Goal: Navigation & Orientation: Find specific page/section

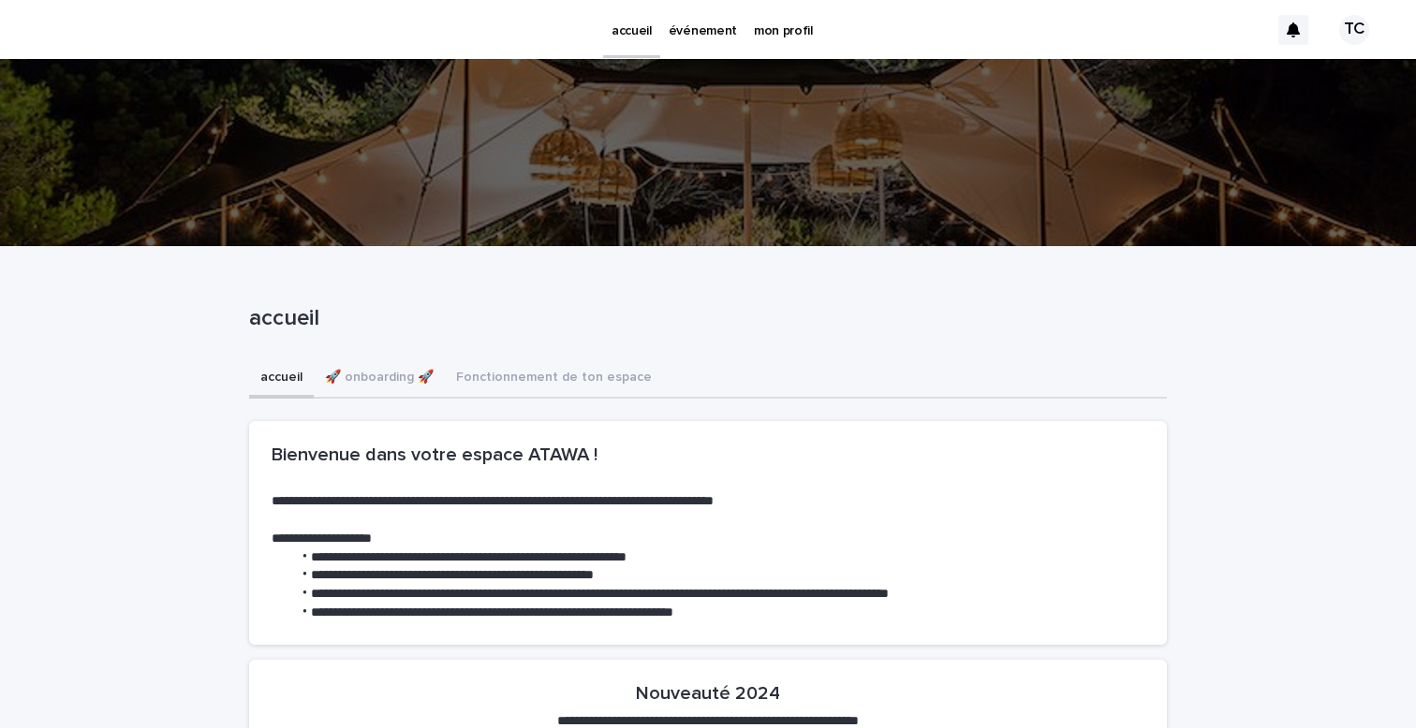
click at [703, 36] on p "événement" at bounding box center [702, 19] width 68 height 39
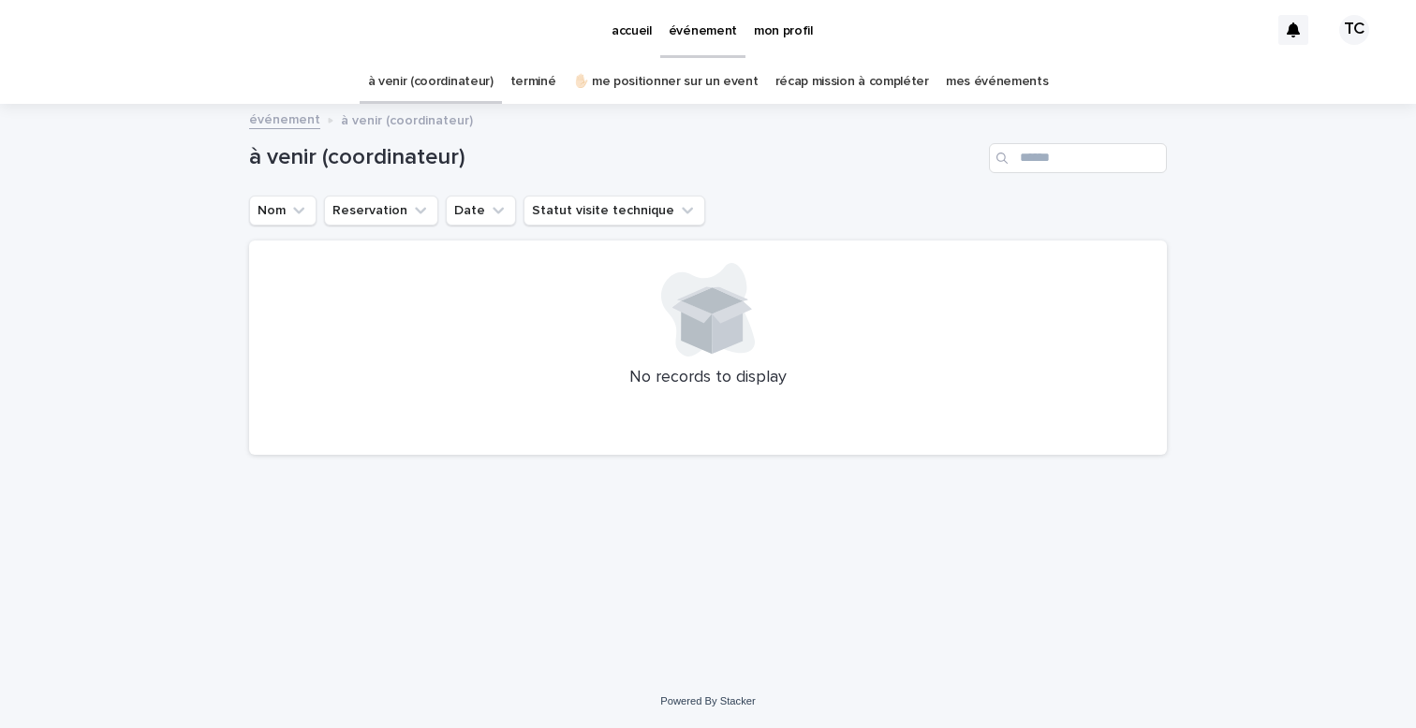
click at [776, 38] on p "mon profil" at bounding box center [783, 19] width 59 height 39
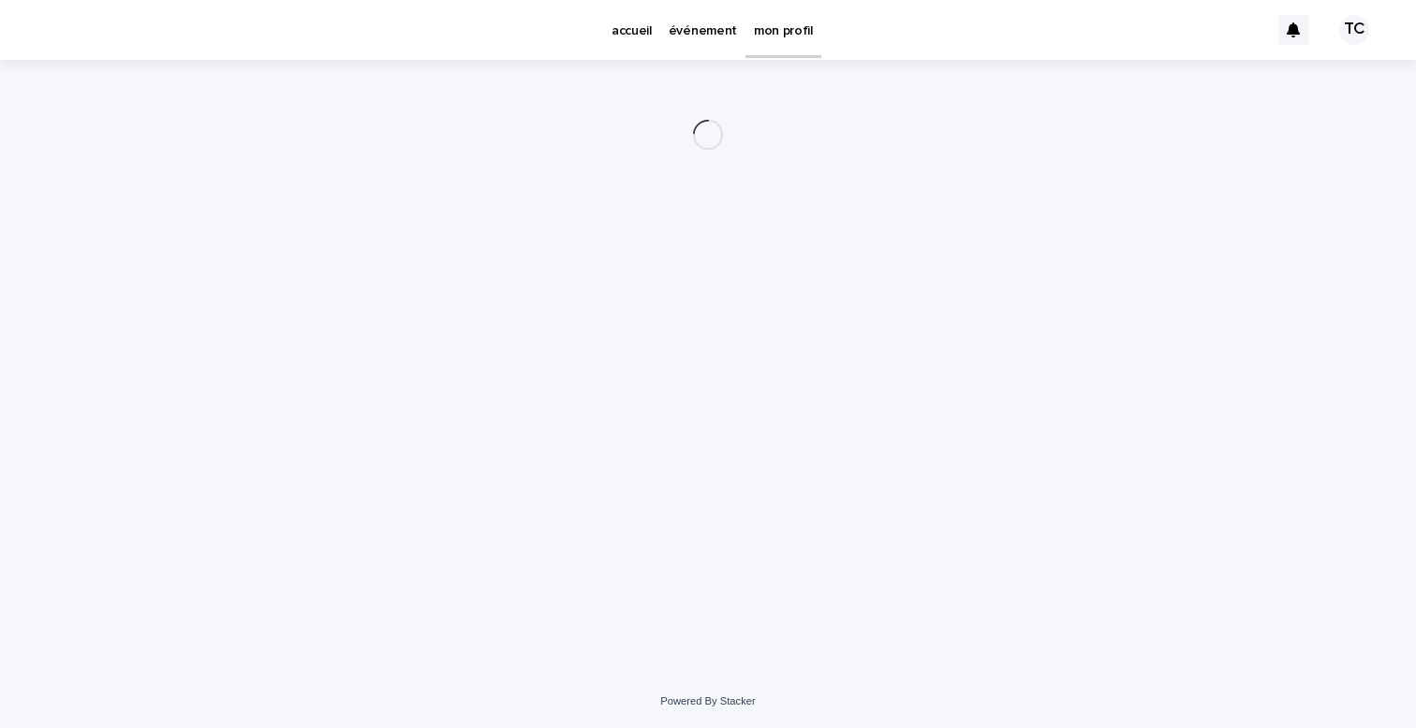
click at [693, 37] on p "événement" at bounding box center [702, 19] width 68 height 39
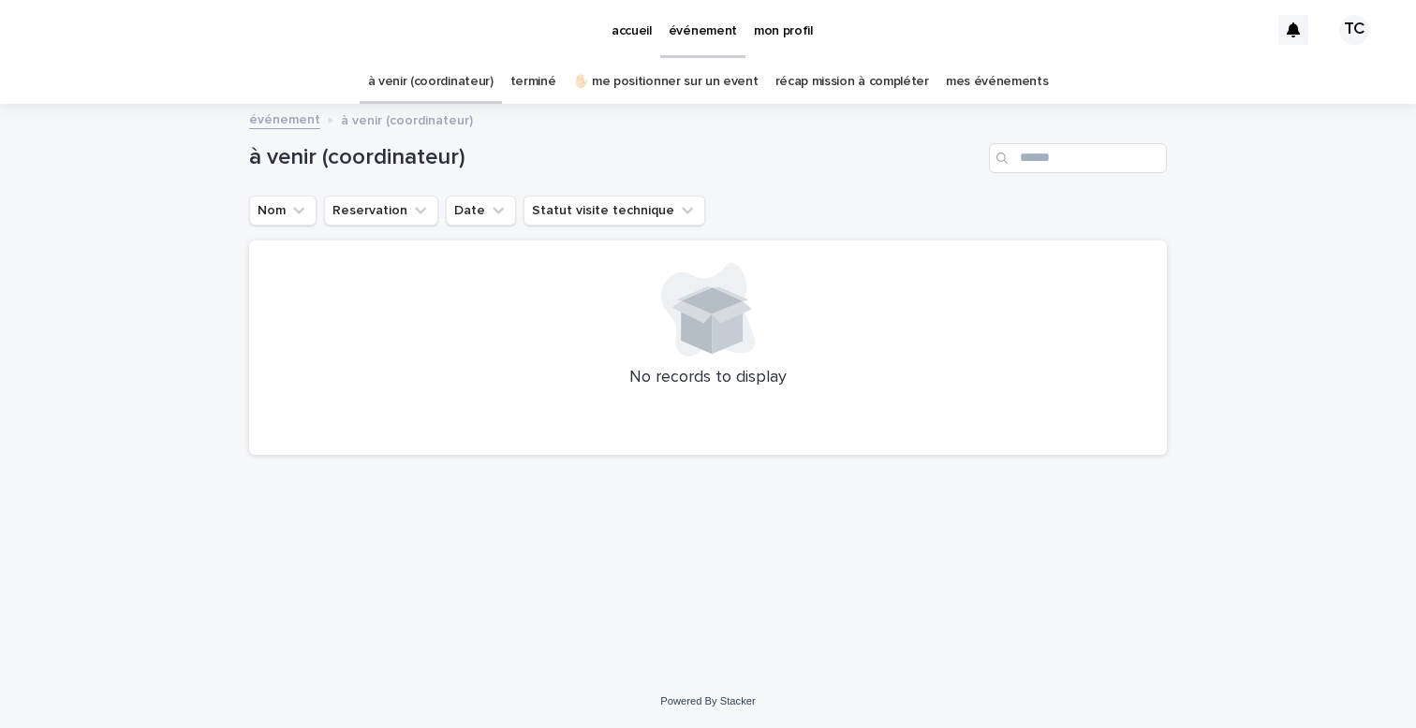
click at [549, 92] on link "terminé" at bounding box center [533, 82] width 46 height 44
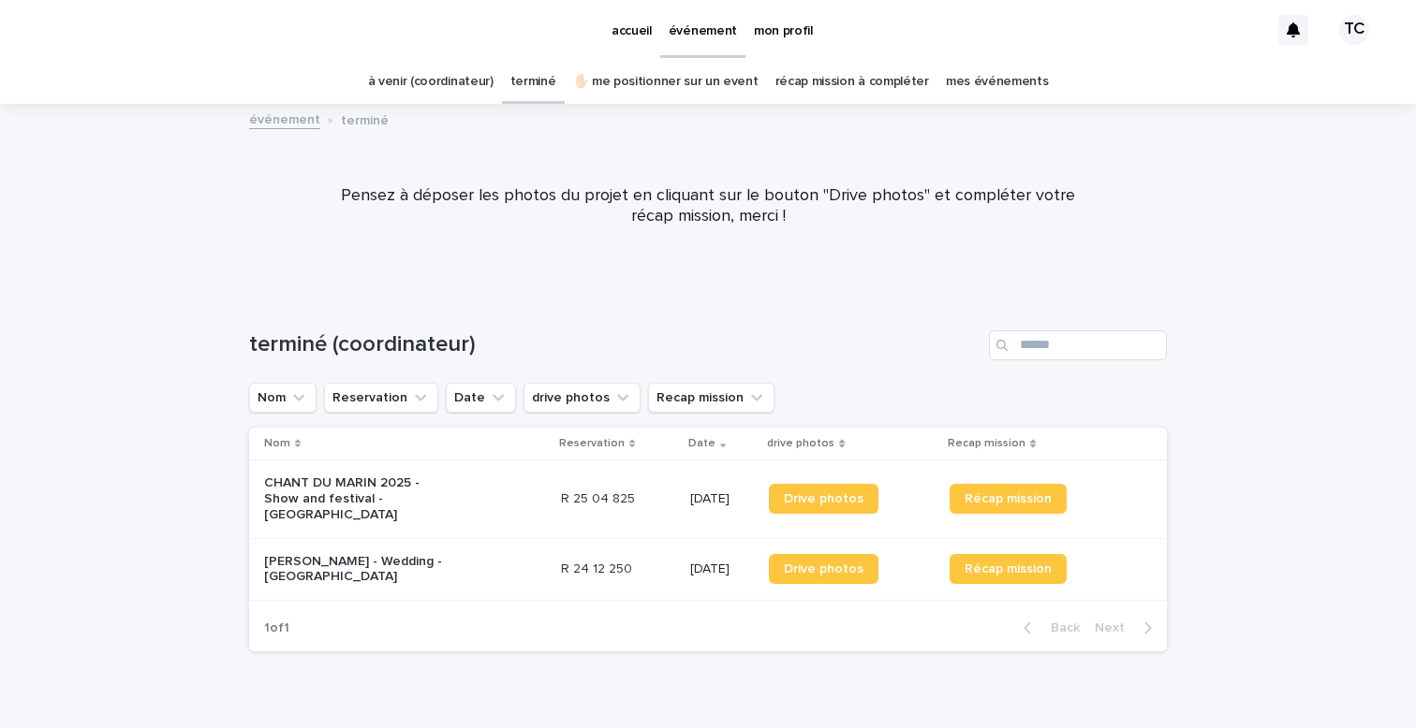
click at [356, 490] on p "CHANT DU MARIN 2025 - Show and festival - [GEOGRAPHIC_DATA]" at bounding box center [357, 499] width 187 height 47
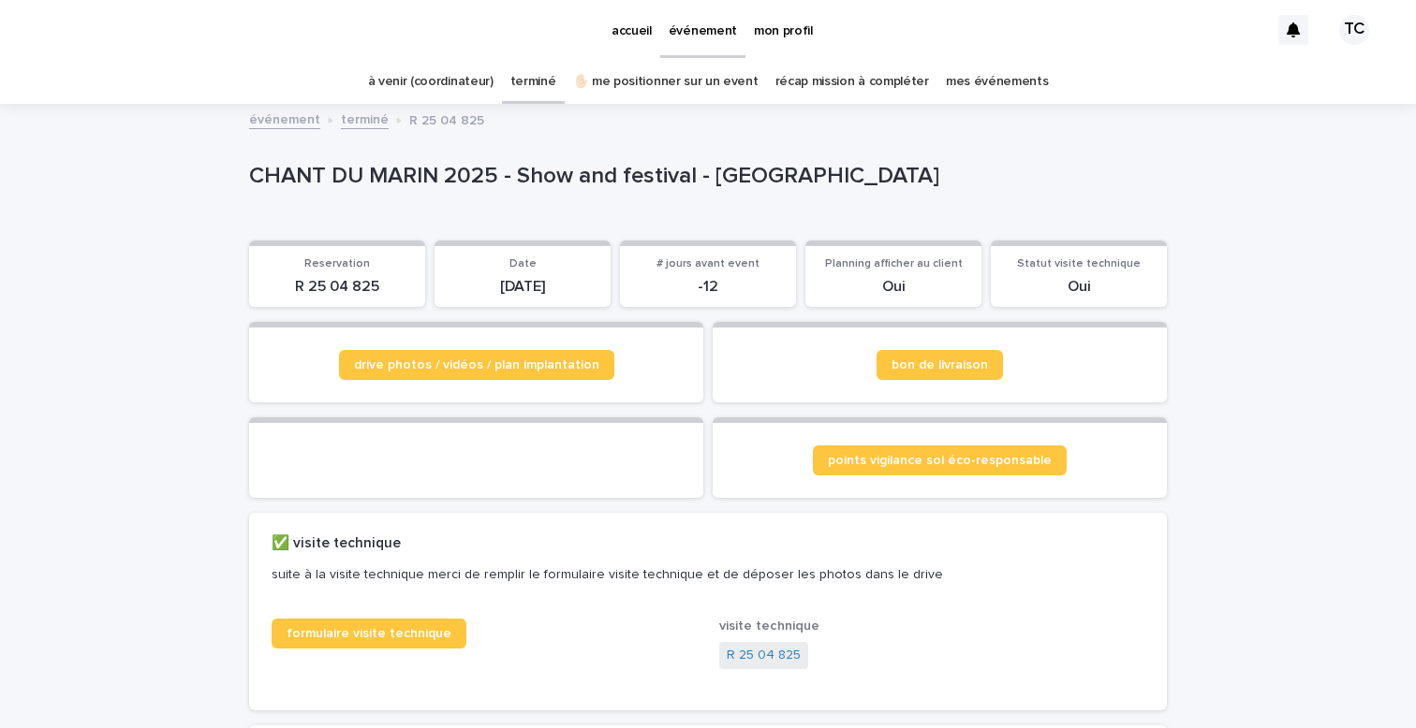
click at [829, 85] on link "récap mission à compléter" at bounding box center [852, 82] width 154 height 44
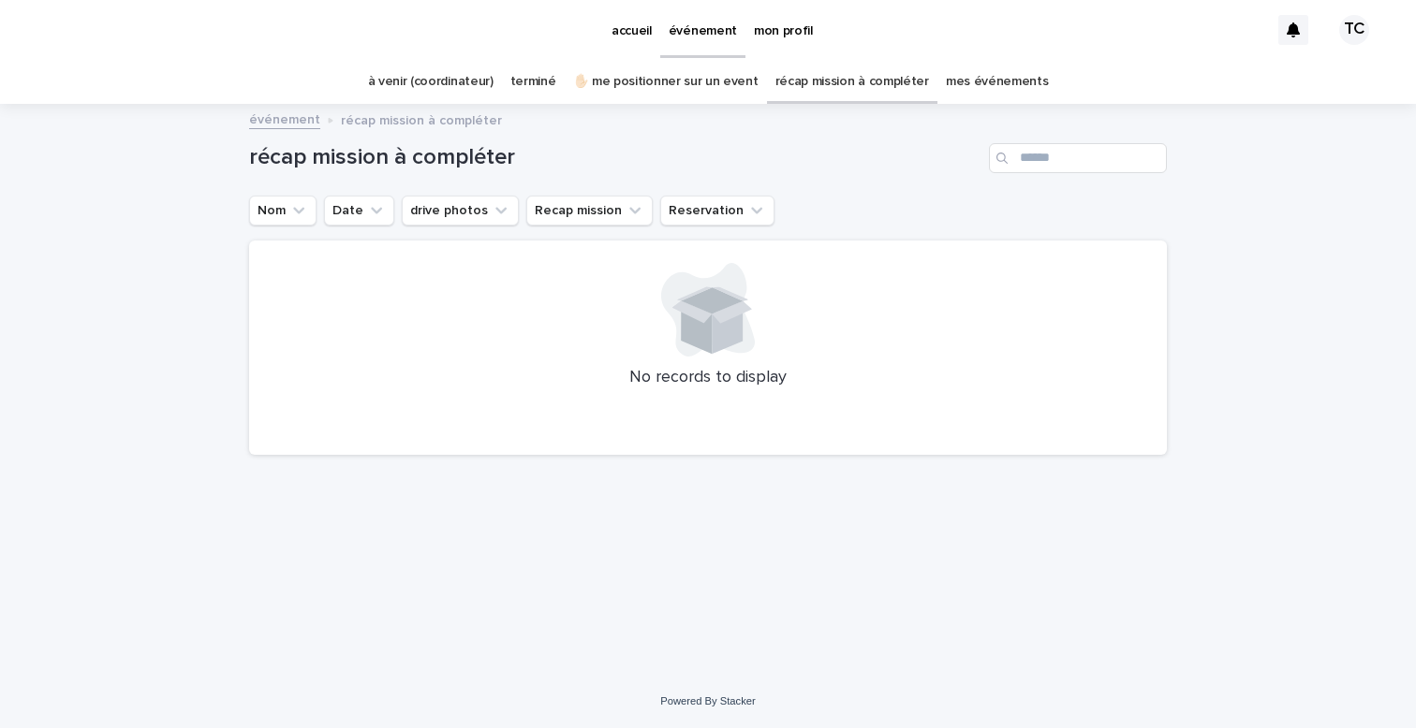
click at [958, 83] on link "mes événements" at bounding box center [997, 82] width 103 height 44
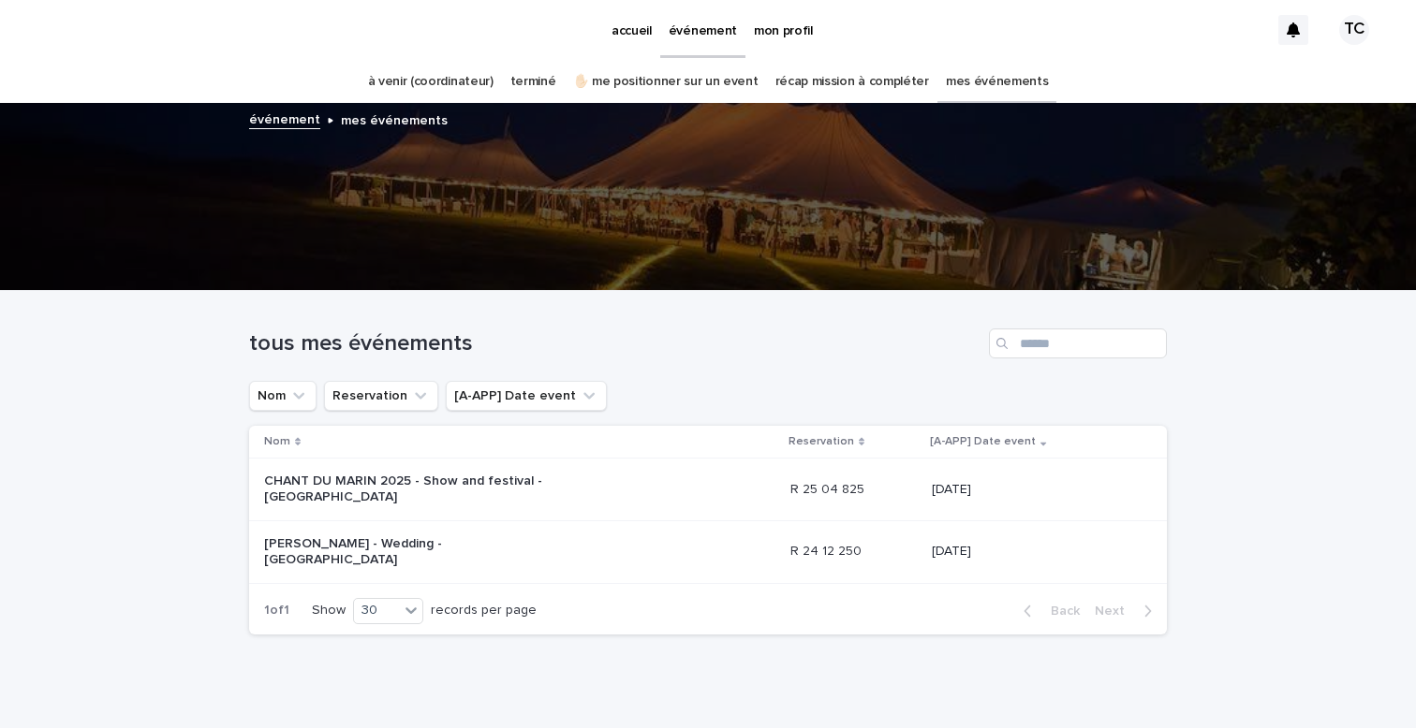
click at [540, 77] on link "terminé" at bounding box center [533, 82] width 46 height 44
